Goal: Entertainment & Leisure: Consume media (video, audio)

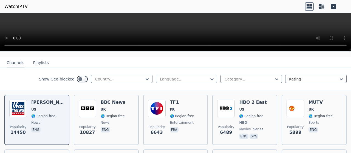
scroll to position [55, 0]
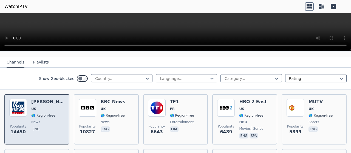
click at [25, 108] on img at bounding box center [18, 108] width 18 height 18
click at [25, 109] on img at bounding box center [18, 108] width 18 height 18
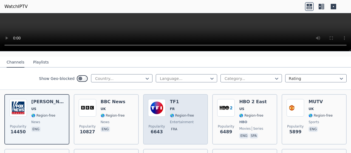
click at [155, 107] on img at bounding box center [157, 108] width 18 height 18
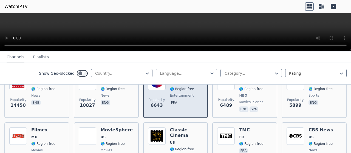
scroll to position [110, 0]
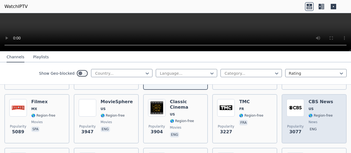
click at [293, 115] on div "Popularity 3077" at bounding box center [295, 118] width 18 height 39
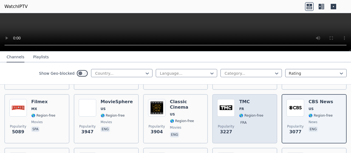
click at [222, 110] on img at bounding box center [226, 108] width 18 height 18
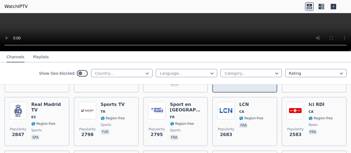
scroll to position [164, 0]
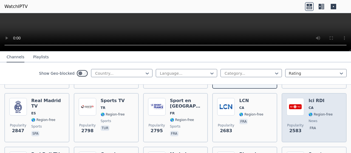
click at [295, 112] on div "Popularity 2583" at bounding box center [295, 117] width 18 height 39
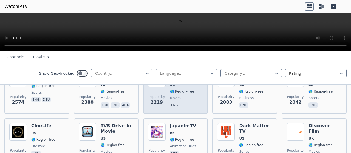
scroll to position [274, 0]
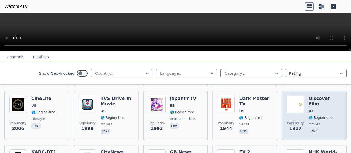
click at [292, 107] on img at bounding box center [295, 105] width 18 height 18
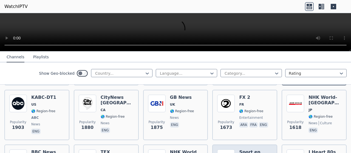
scroll to position [301, 0]
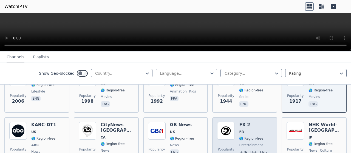
click at [223, 132] on img at bounding box center [226, 131] width 18 height 18
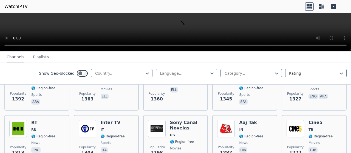
scroll to position [493, 0]
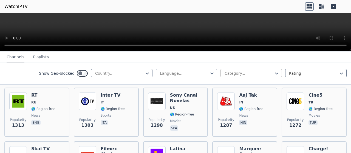
click at [230, 71] on div at bounding box center [249, 73] width 50 height 5
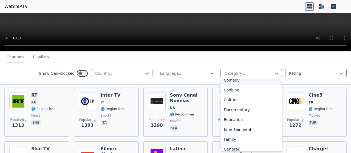
scroll to position [55, 0]
click at [226, 107] on div "Documentary" at bounding box center [250, 110] width 61 height 10
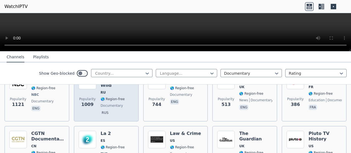
scroll to position [55, 0]
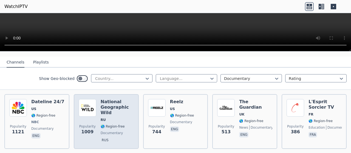
click at [87, 113] on div "Popularity 1009" at bounding box center [88, 121] width 18 height 45
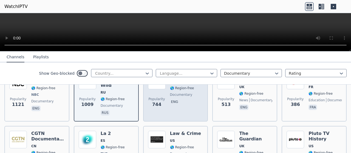
scroll to position [110, 0]
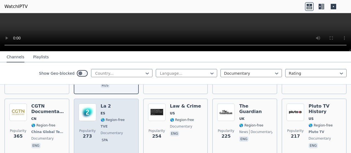
click at [90, 118] on div "Popularity 273" at bounding box center [88, 127] width 18 height 46
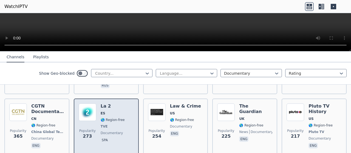
click at [90, 116] on div "Popularity 273" at bounding box center [88, 127] width 18 height 46
click at [90, 116] on img at bounding box center [88, 113] width 18 height 18
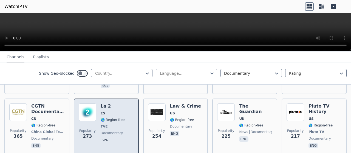
click at [82, 118] on div "Popularity 273" at bounding box center [88, 127] width 18 height 46
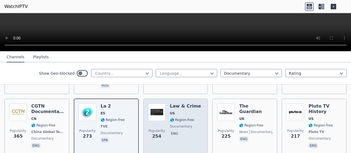
click at [153, 120] on div "Popularity 254" at bounding box center [157, 127] width 18 height 46
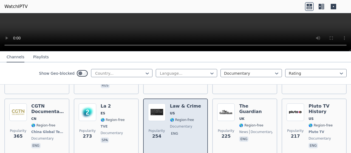
click at [150, 120] on div "Popularity 254" at bounding box center [157, 127] width 18 height 46
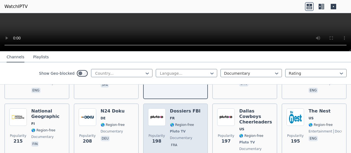
scroll to position [164, 0]
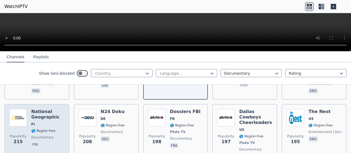
click at [62, 123] on div "National Geographic FI 🌎 Region-free documentary fin" at bounding box center [47, 135] width 33 height 52
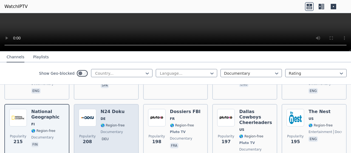
click at [124, 109] on div "Popularity 208 N24 Doku DE 🌎 Region-free documentary deu" at bounding box center [106, 135] width 55 height 52
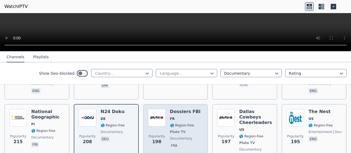
click at [187, 117] on span "FR" at bounding box center [185, 119] width 31 height 4
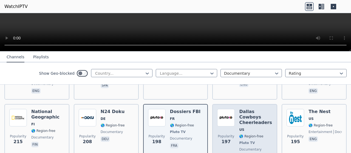
click at [262, 128] on span "US" at bounding box center [255, 130] width 33 height 4
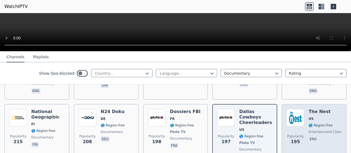
click at [289, 124] on div "Popularity 195" at bounding box center [295, 135] width 18 height 52
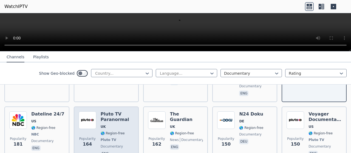
scroll to position [247, 0]
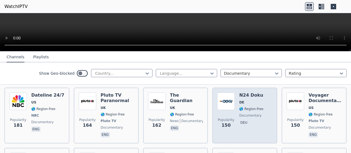
click at [221, 99] on img at bounding box center [226, 102] width 18 height 18
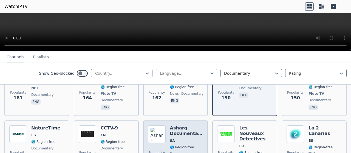
scroll to position [301, 0]
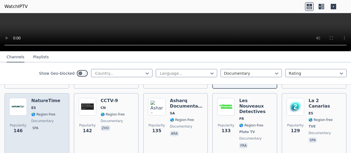
click at [20, 105] on img at bounding box center [18, 107] width 18 height 18
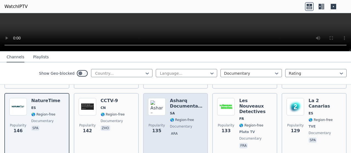
click at [155, 106] on div "Popularity 135" at bounding box center [157, 124] width 18 height 52
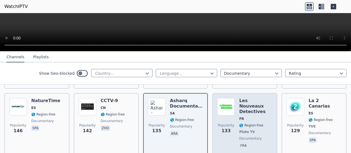
click at [219, 108] on div "Popularity 133" at bounding box center [226, 124] width 18 height 52
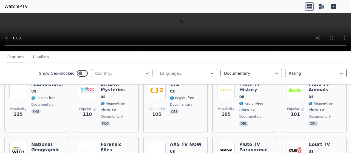
scroll to position [411, 0]
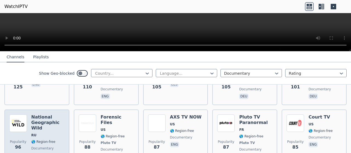
click at [50, 115] on h6 "National Geographic Wild" at bounding box center [47, 123] width 33 height 16
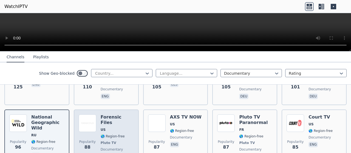
click at [122, 128] on span "US" at bounding box center [117, 130] width 33 height 4
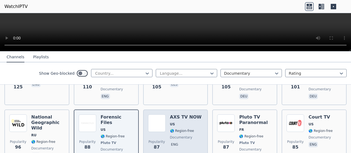
click at [157, 120] on div "Popularity 87" at bounding box center [157, 138] width 18 height 46
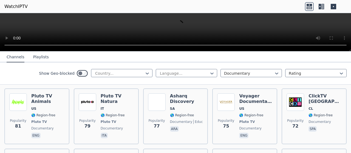
scroll to position [493, 0]
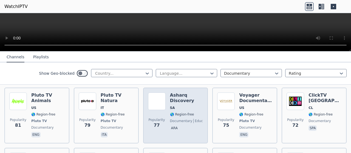
click at [153, 94] on img at bounding box center [157, 102] width 18 height 18
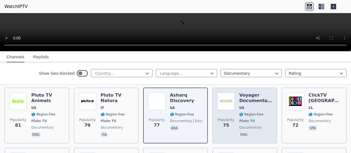
scroll to position [466, 0]
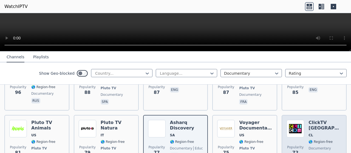
click at [292, 123] on div "Popularity 72" at bounding box center [295, 143] width 18 height 46
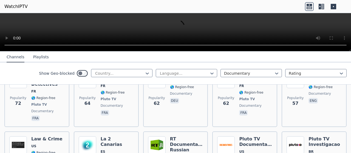
scroll to position [603, 0]
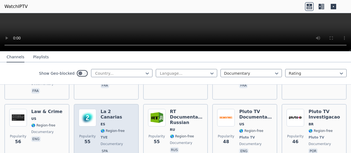
click at [89, 109] on div "Popularity 55" at bounding box center [88, 132] width 18 height 46
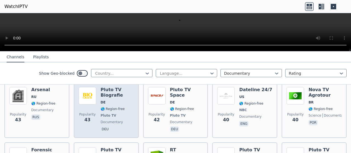
scroll to position [658, 0]
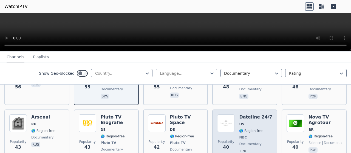
click at [231, 115] on div "Popularity 40" at bounding box center [226, 138] width 18 height 46
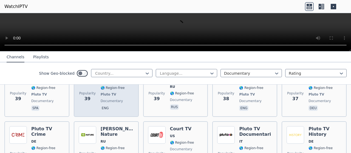
scroll to position [767, 0]
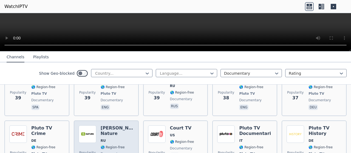
click at [85, 125] on div "Popularity 34" at bounding box center [88, 148] width 18 height 46
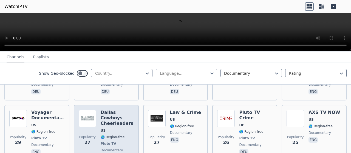
scroll to position [904, 0]
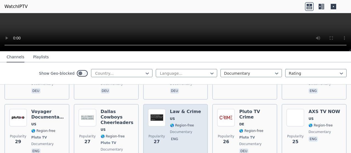
click at [156, 109] on div "Popularity 27" at bounding box center [157, 135] width 18 height 52
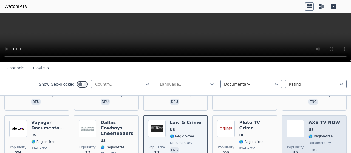
click at [288, 121] on div "Popularity 25" at bounding box center [295, 146] width 18 height 52
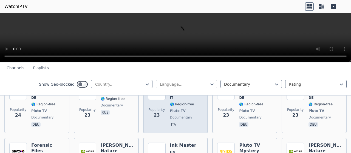
scroll to position [1069, 0]
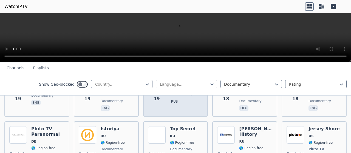
scroll to position [1206, 0]
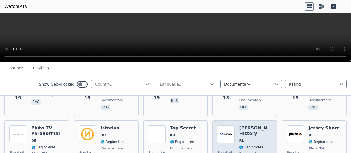
click at [223, 125] on img at bounding box center [226, 134] width 18 height 18
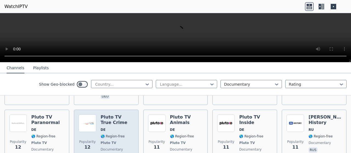
scroll to position [1425, 0]
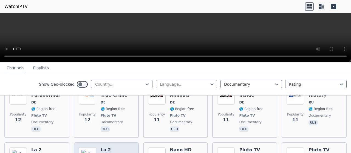
click at [87, 147] on img at bounding box center [88, 156] width 18 height 18
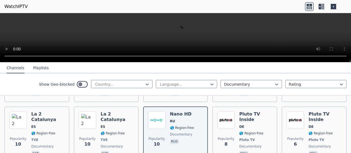
scroll to position [1461, 0]
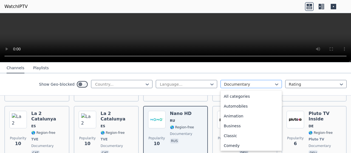
click at [255, 84] on div at bounding box center [249, 84] width 50 height 5
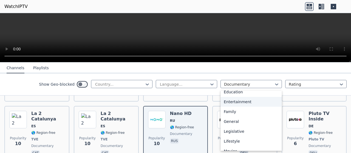
scroll to position [121, 0]
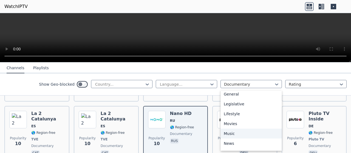
click at [225, 134] on div "Music" at bounding box center [250, 134] width 61 height 10
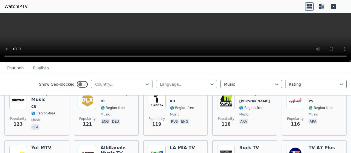
scroll to position [685, 0]
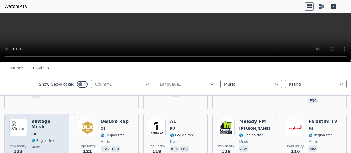
click at [18, 132] on img at bounding box center [18, 128] width 18 height 18
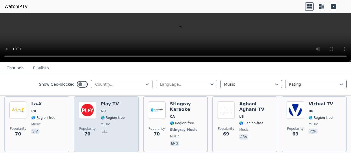
scroll to position [1480, 0]
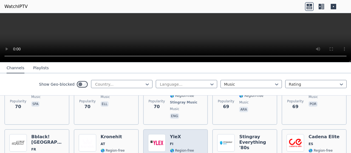
click at [152, 134] on img at bounding box center [157, 143] width 18 height 18
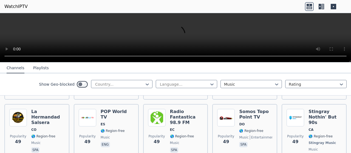
scroll to position [2000, 0]
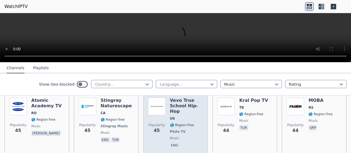
scroll to position [2165, 0]
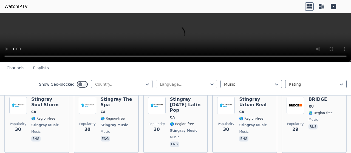
scroll to position [2896, 0]
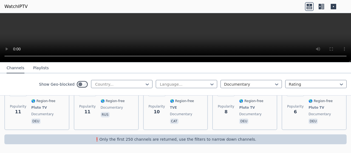
scroll to position [1461, 0]
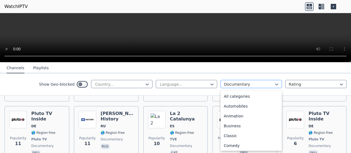
click at [235, 82] on div at bounding box center [249, 84] width 50 height 5
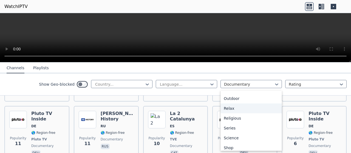
scroll to position [203, 0]
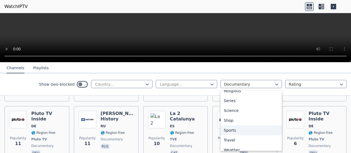
click at [224, 129] on div "Sports" at bounding box center [250, 130] width 61 height 10
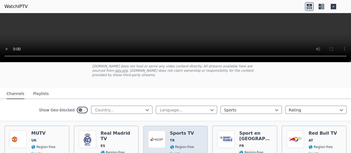
scroll to position [55, 0]
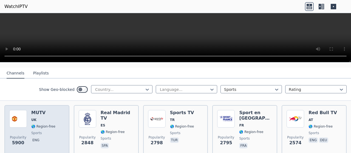
click at [53, 124] on div "Popularity 5900 MUTV UK 🌎 Region-free sports eng" at bounding box center [36, 129] width 55 height 39
click at [56, 128] on div "Popularity 5900 MUTV UK 🌎 Region-free sports eng" at bounding box center [36, 129] width 55 height 39
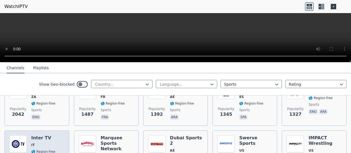
scroll to position [164, 0]
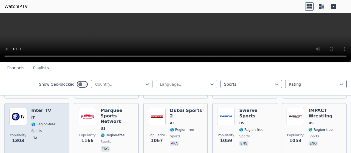
click at [59, 127] on div "Popularity 1303 Inter TV IT 🌎 Region-free sports ita" at bounding box center [36, 130] width 55 height 45
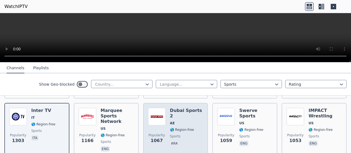
click at [191, 128] on span "🌎 Region-free" at bounding box center [186, 130] width 33 height 4
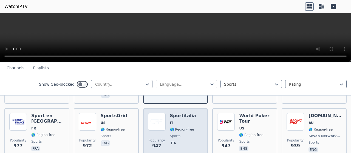
scroll to position [219, 0]
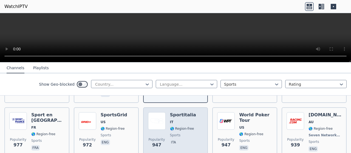
click at [156, 124] on div "Popularity 947" at bounding box center [157, 132] width 18 height 41
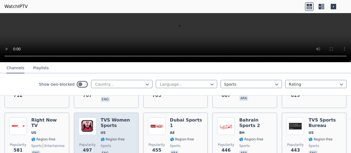
scroll to position [384, 0]
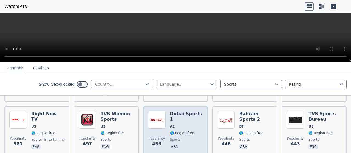
click at [155, 121] on div "Popularity 455" at bounding box center [157, 130] width 18 height 39
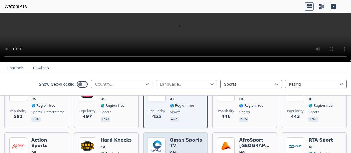
scroll to position [438, 0]
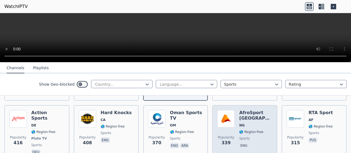
click at [219, 120] on div "Popularity 339" at bounding box center [226, 133] width 18 height 46
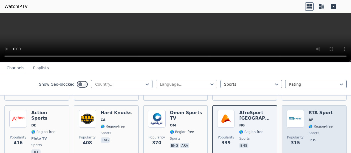
click at [296, 116] on img at bounding box center [295, 119] width 18 height 18
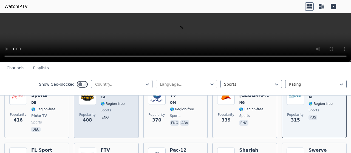
scroll to position [493, 0]
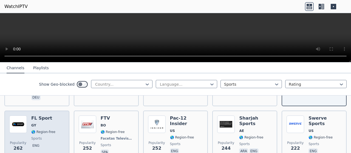
click at [22, 119] on div "Popularity 262" at bounding box center [18, 136] width 18 height 41
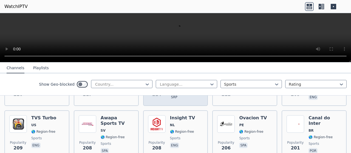
scroll to position [603, 0]
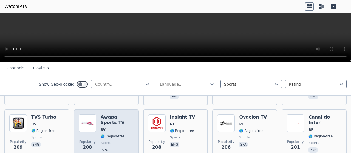
click at [89, 115] on img at bounding box center [88, 124] width 18 height 18
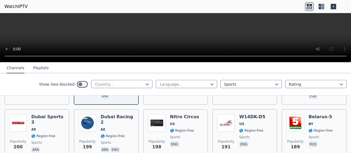
scroll to position [658, 0]
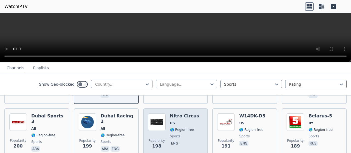
click at [187, 113] on div "Nitro Circus US 🌎 Region-free sports eng" at bounding box center [184, 132] width 29 height 39
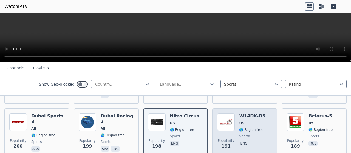
click at [225, 115] on img at bounding box center [226, 122] width 18 height 18
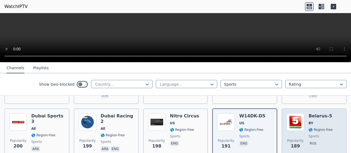
click at [289, 115] on img at bounding box center [295, 122] width 18 height 18
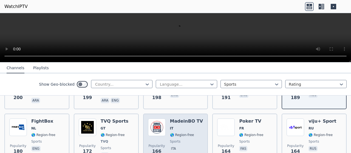
scroll to position [712, 0]
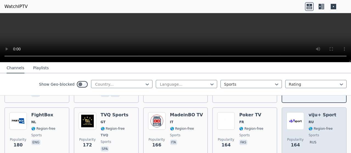
click at [286, 114] on img at bounding box center [295, 121] width 18 height 18
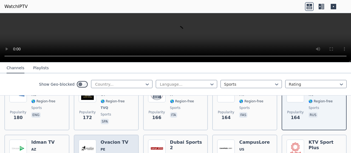
scroll to position [767, 0]
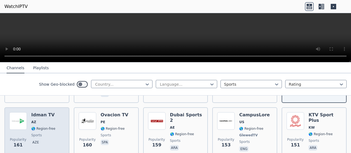
click at [50, 133] on span "sports" at bounding box center [43, 135] width 24 height 4
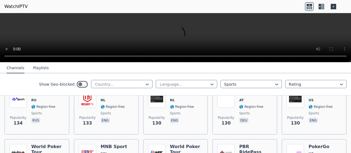
scroll to position [932, 0]
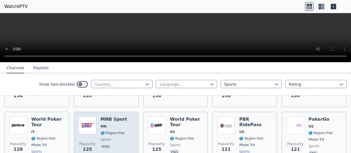
click at [91, 117] on div "Popularity 125" at bounding box center [88, 140] width 18 height 46
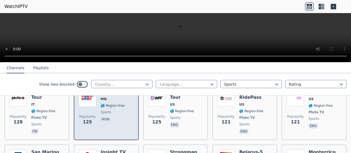
scroll to position [986, 0]
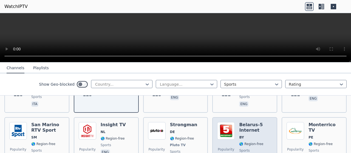
click at [231, 144] on span "Popularity 113" at bounding box center [226, 153] width 18 height 18
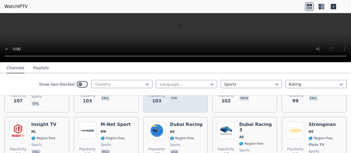
scroll to position [1096, 0]
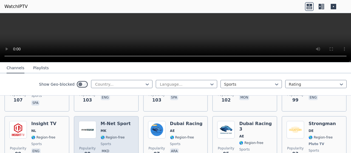
click at [91, 121] on img at bounding box center [88, 130] width 18 height 18
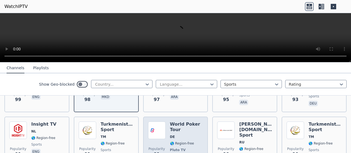
scroll to position [1151, 0]
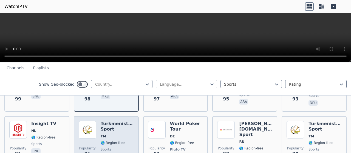
click at [88, 121] on div "Popularity 91" at bounding box center [88, 144] width 18 height 46
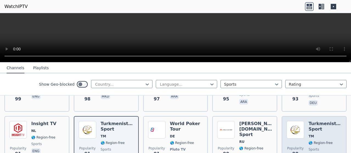
click at [295, 121] on div "Popularity 90" at bounding box center [295, 144] width 18 height 46
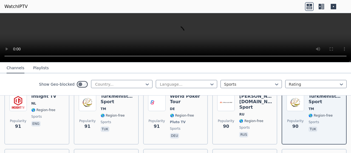
scroll to position [1206, 0]
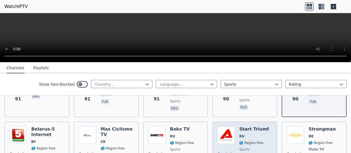
click at [226, 127] on div "Popularity 84" at bounding box center [226, 147] width 18 height 41
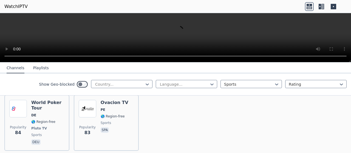
scroll to position [1260, 0]
